Goal: Find specific page/section: Find specific page/section

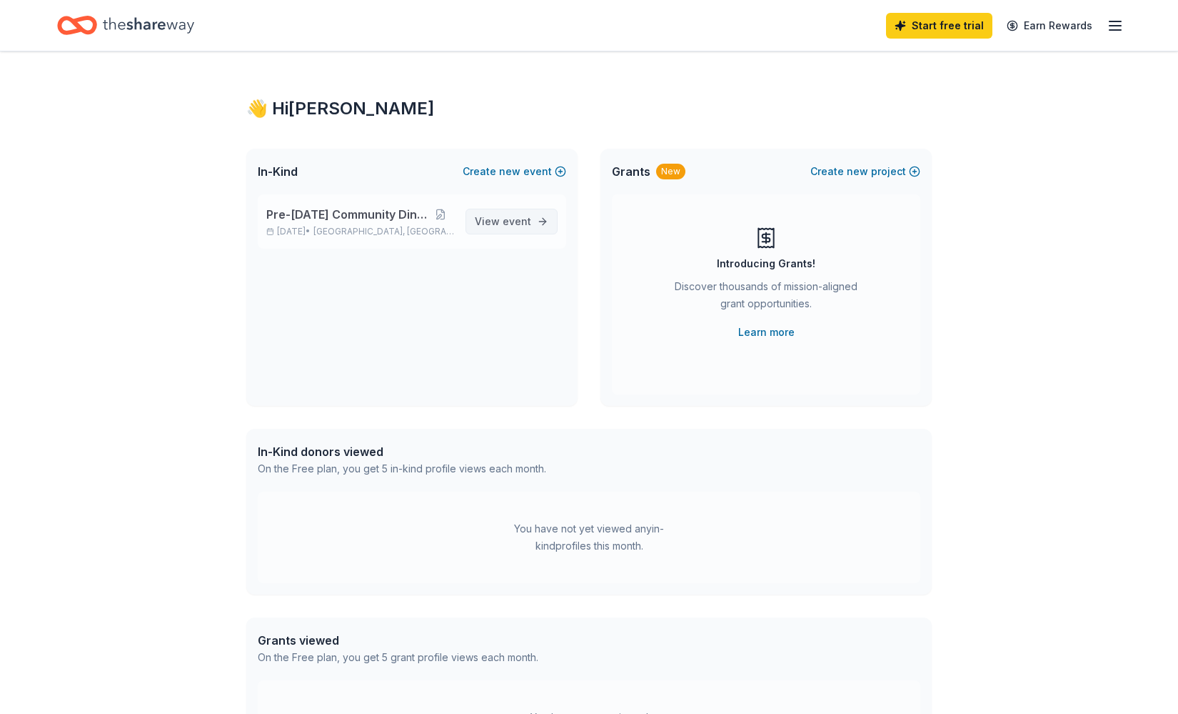
click at [514, 225] on span "event" at bounding box center [517, 221] width 29 height 12
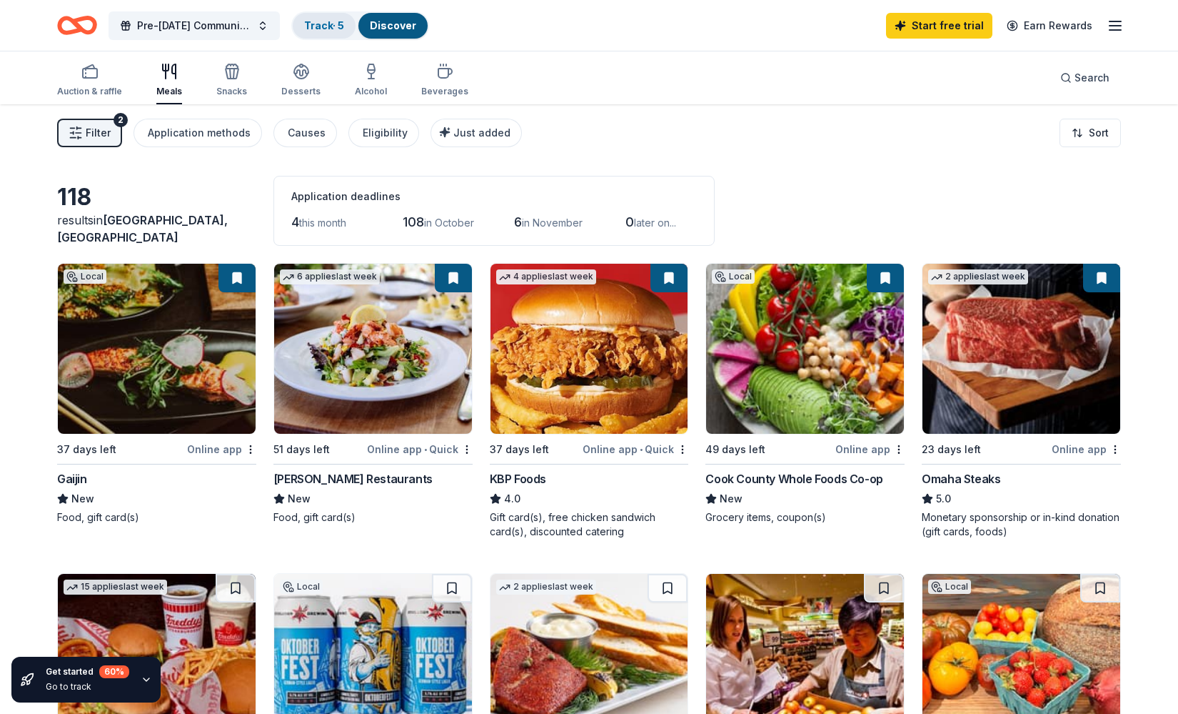
click at [339, 26] on link "Track · 5" at bounding box center [324, 25] width 40 height 12
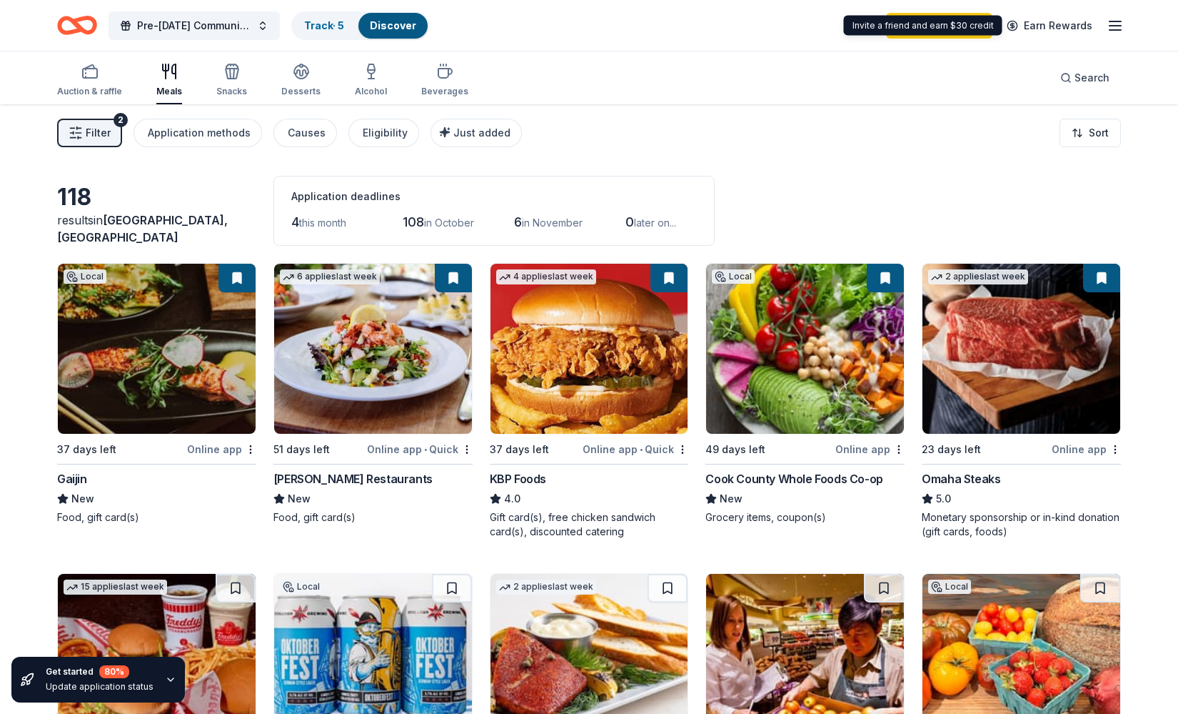
click at [1104, 28] on div "Start free trial Earn Rewards" at bounding box center [1005, 26] width 238 height 34
click at [1108, 26] on icon "button" at bounding box center [1115, 25] width 17 height 17
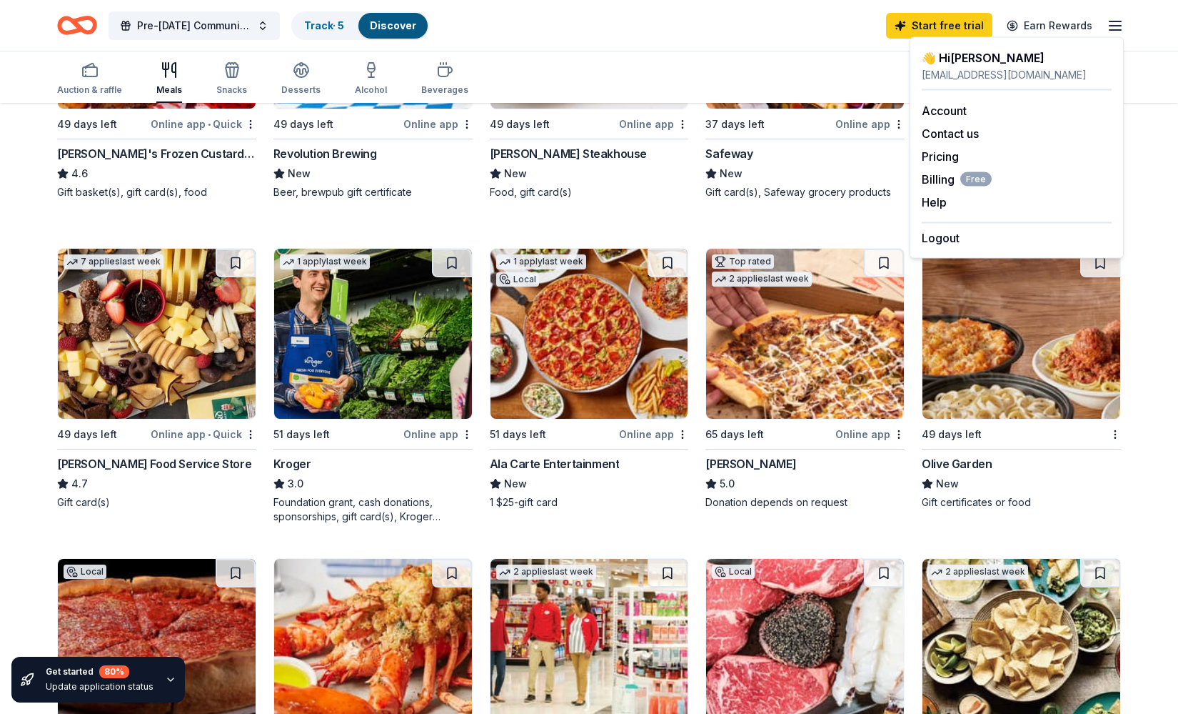
scroll to position [1036, 0]
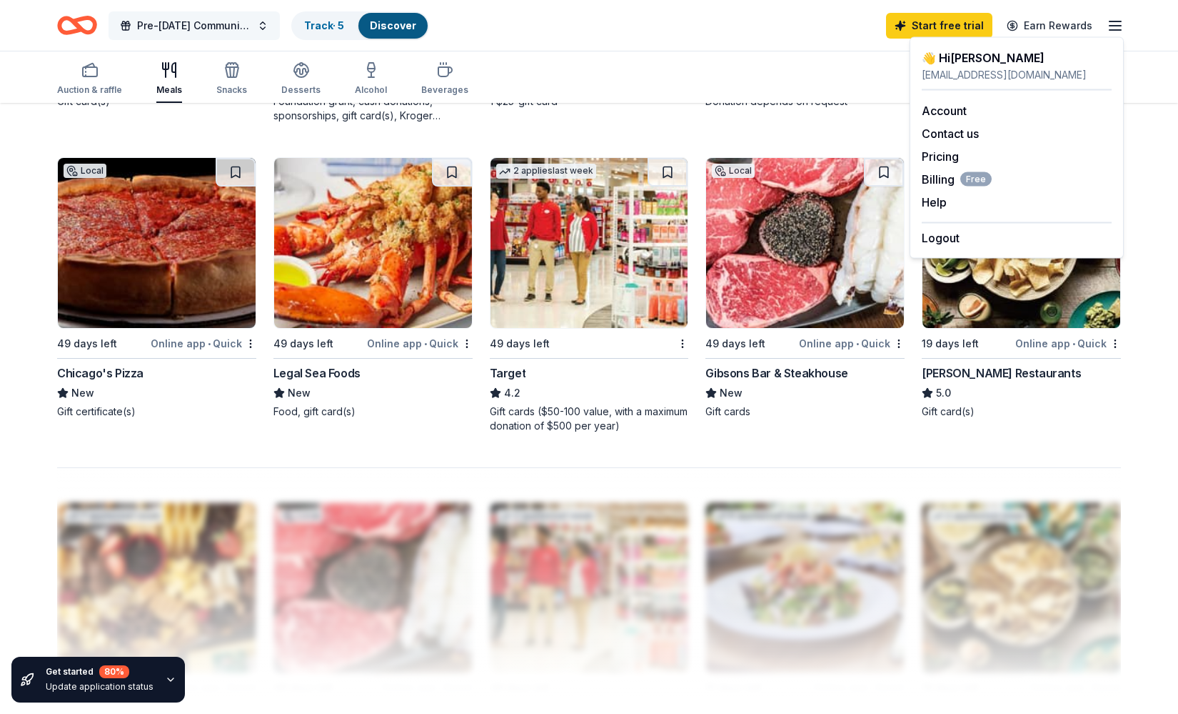
click at [145, 29] on span "Pre-[DATE] Community Dinner" at bounding box center [194, 25] width 114 height 17
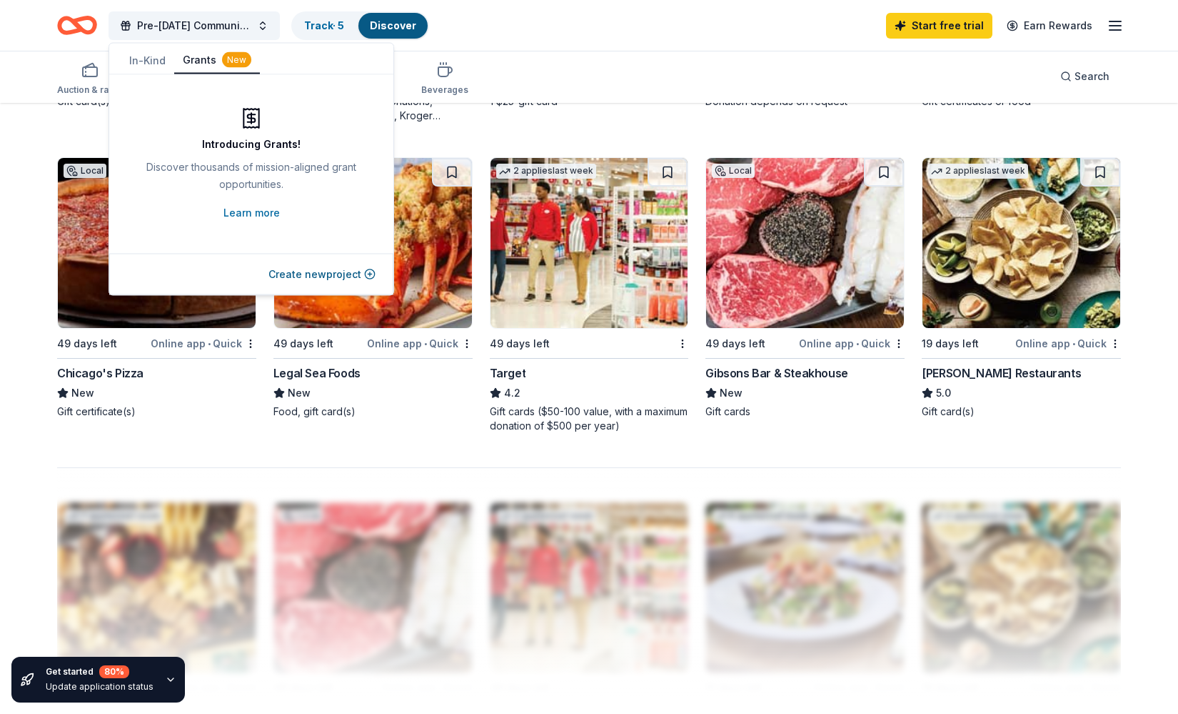
click at [205, 59] on button "Grants New" at bounding box center [217, 60] width 86 height 27
click at [1111, 19] on icon "button" at bounding box center [1115, 25] width 17 height 17
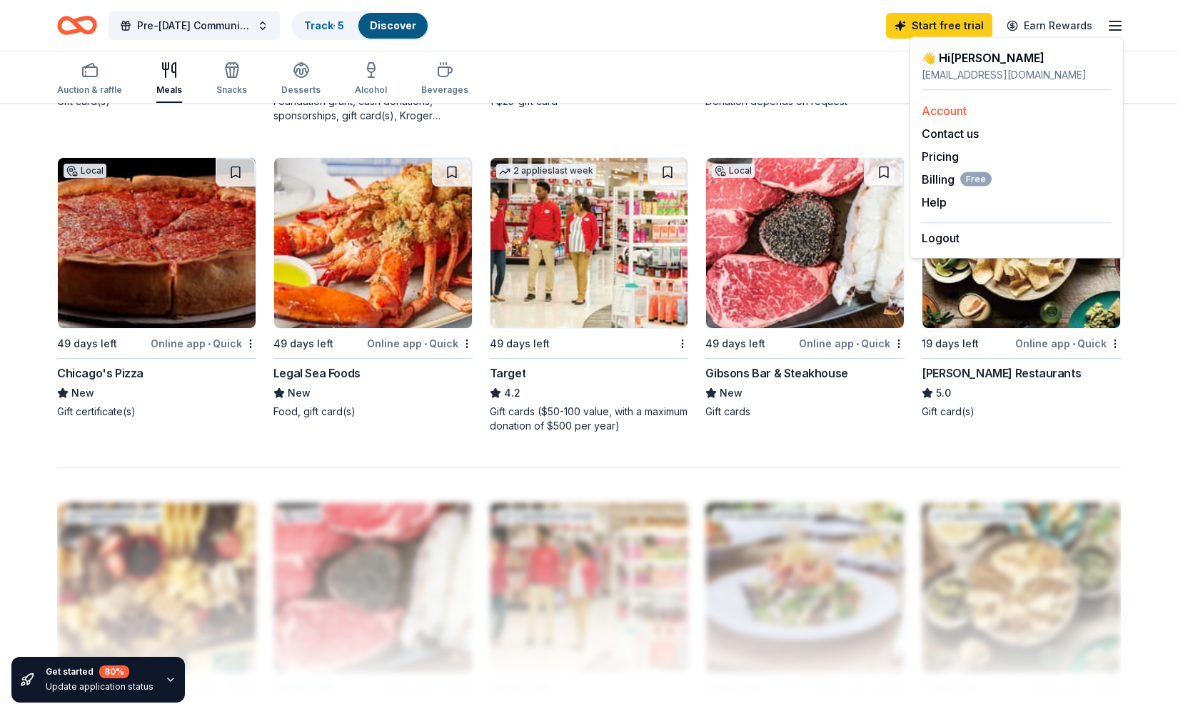
click at [951, 114] on link "Account" at bounding box center [944, 111] width 45 height 14
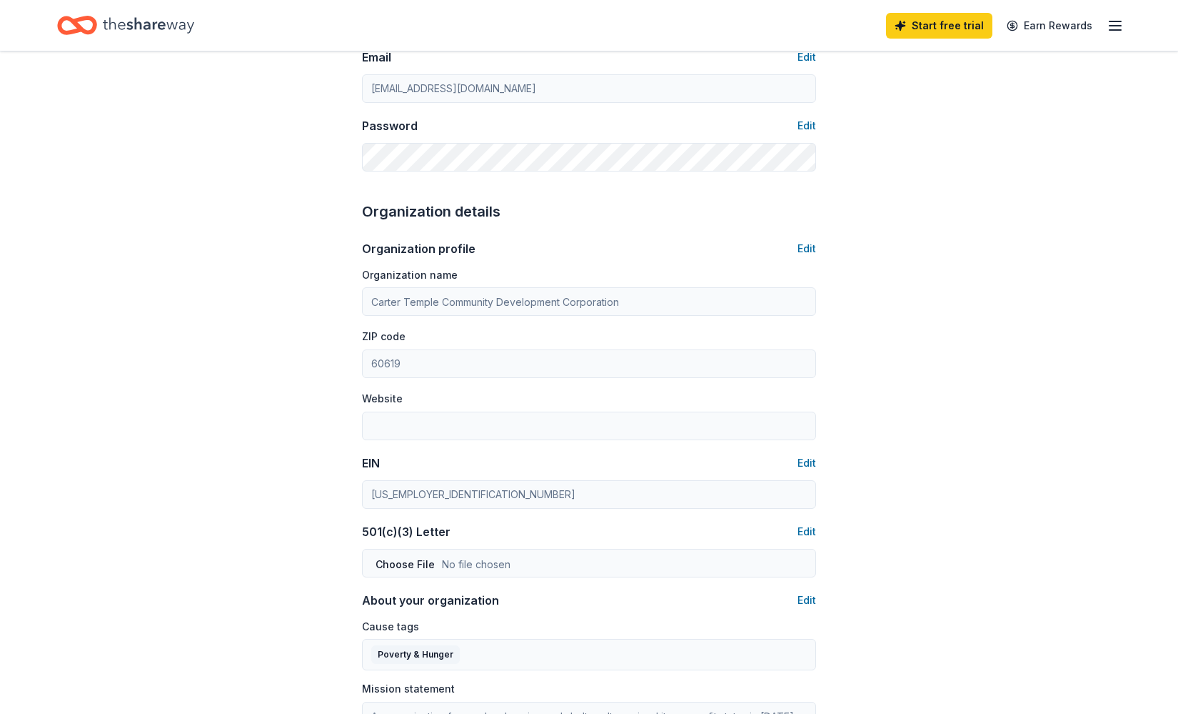
scroll to position [316, 0]
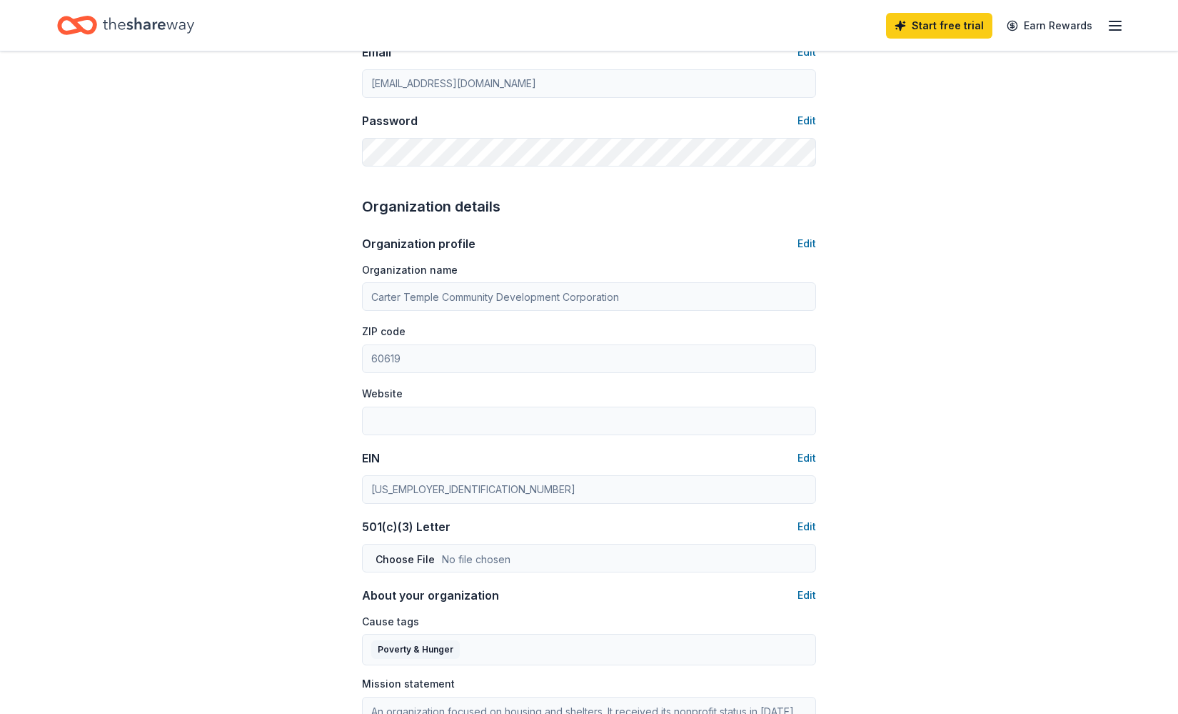
click at [1104, 26] on div "Start free trial Earn Rewards" at bounding box center [1005, 26] width 238 height 34
click at [1118, 23] on icon "button" at bounding box center [1115, 25] width 17 height 17
